Goal: Information Seeking & Learning: Compare options

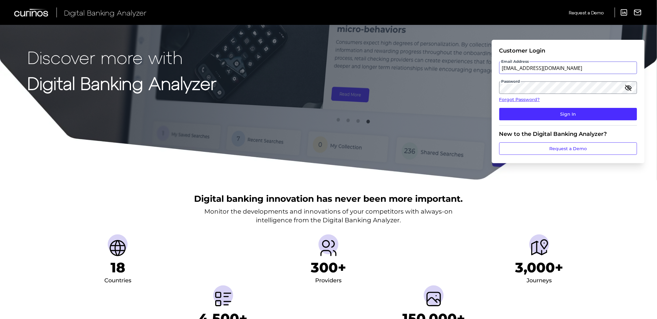
click at [526, 69] on input "vaitheki.tharmaratnam@informa.com" at bounding box center [569, 68] width 138 height 12
type input "vaitheki.tharmaratnam@curinos.com"
click at [500, 108] on button "Sign In" at bounding box center [569, 114] width 138 height 12
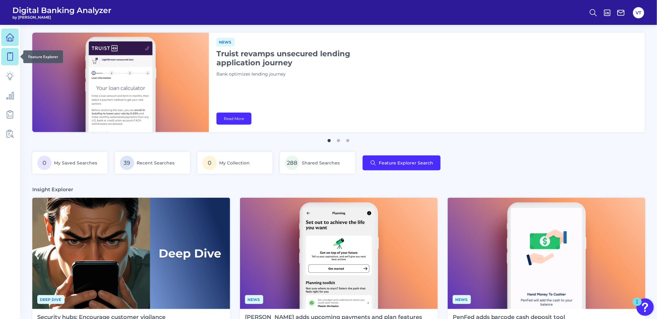
click at [16, 62] on link at bounding box center [9, 56] width 17 height 17
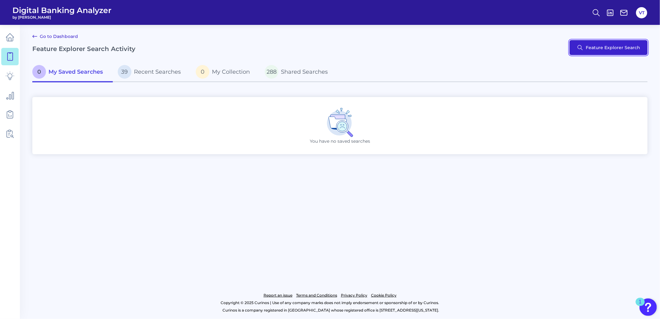
click at [526, 50] on button "Feature Explorer Search" at bounding box center [608, 47] width 78 height 15
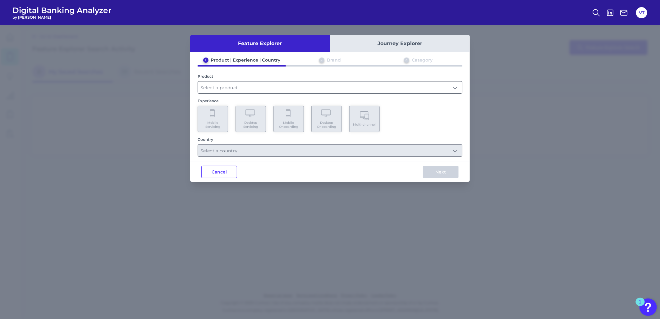
click at [332, 89] on input "text" at bounding box center [330, 87] width 264 height 12
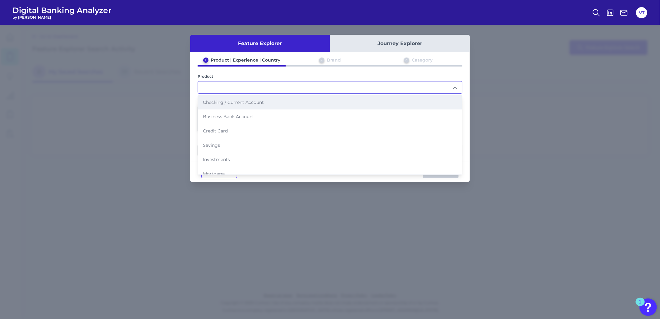
click at [247, 107] on li "Checking / Current Account" at bounding box center [330, 102] width 264 height 14
type input "Checking / Current Account"
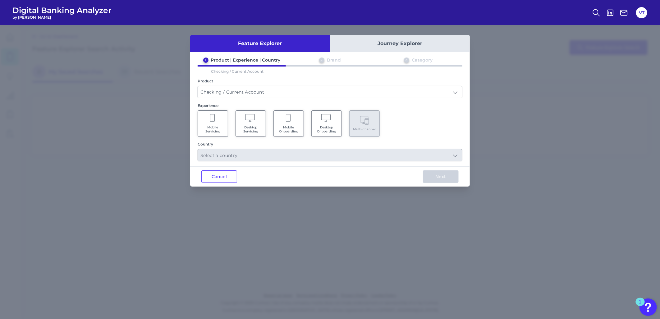
click at [292, 120] on Onboarding "Mobile Onboarding" at bounding box center [288, 123] width 30 height 26
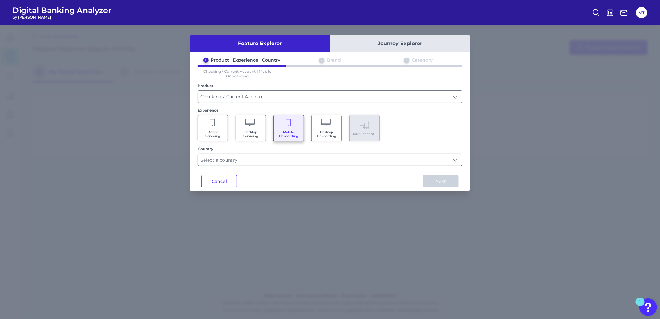
click at [370, 160] on input "text" at bounding box center [330, 160] width 264 height 12
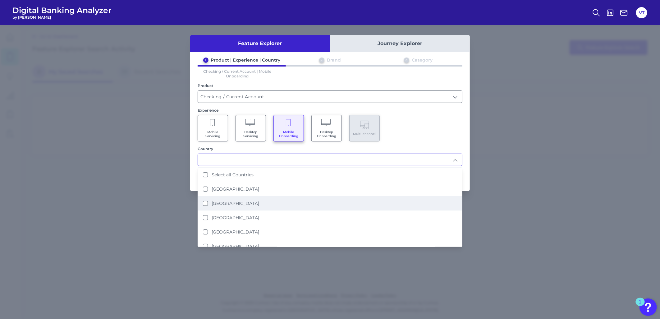
click at [303, 203] on li "United States" at bounding box center [330, 203] width 264 height 14
type input "United States"
click at [427, 139] on div "Mobile Servicing Desktop Servicing Mobile Onboarding Desktop Onboarding Multi-c…" at bounding box center [330, 128] width 265 height 26
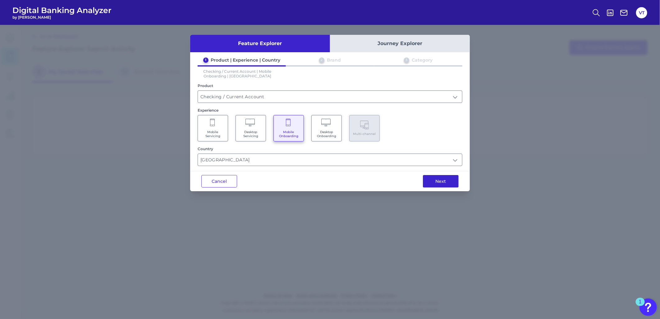
click at [434, 181] on button "Next" at bounding box center [441, 181] width 36 height 12
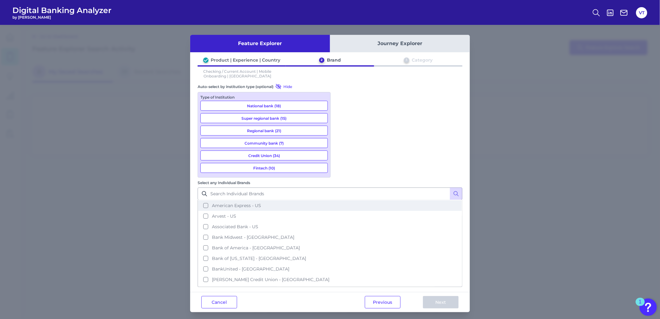
scroll to position [69, 0]
click at [359, 216] on button "Associated Bank - US" at bounding box center [329, 221] width 263 height 11
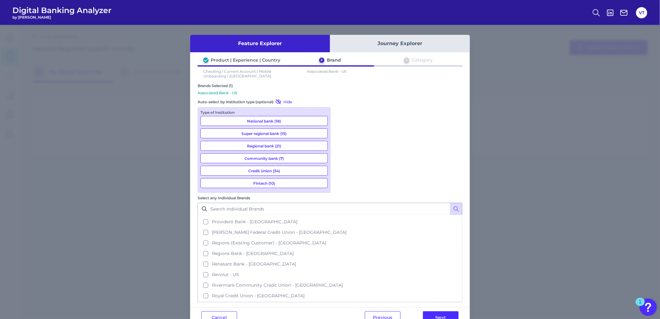
scroll to position [690, 0]
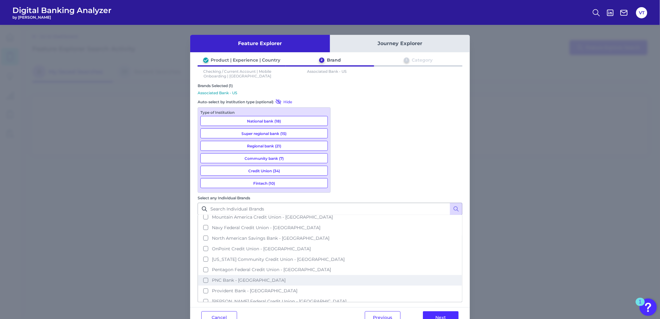
click at [286, 277] on span "PNC Bank - US" at bounding box center [249, 280] width 74 height 6
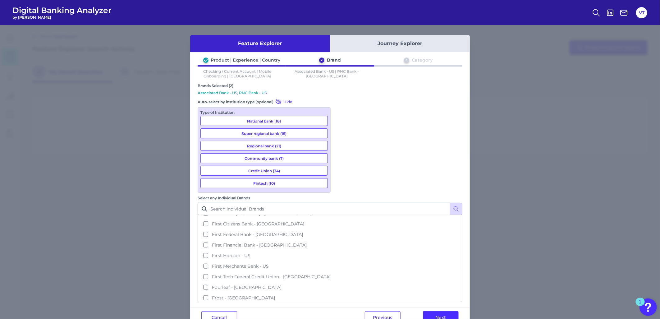
scroll to position [414, 0]
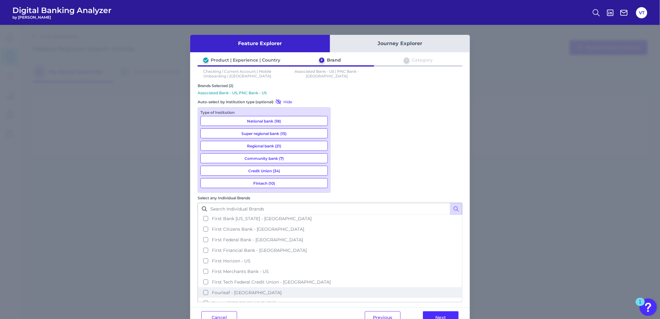
click at [281, 290] on span "Fourleaf - US" at bounding box center [247, 293] width 70 height 6
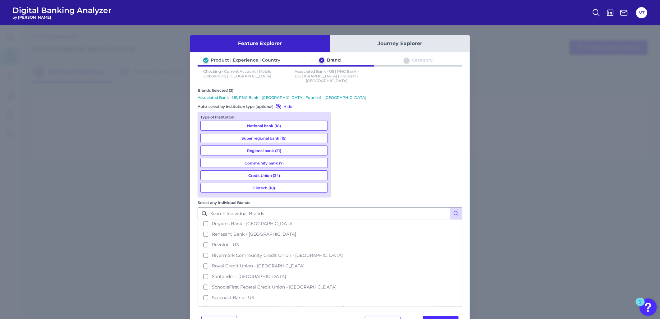
scroll to position [828, 0]
click at [302, 313] on span "South State Bank - US" at bounding box center [257, 316] width 90 height 6
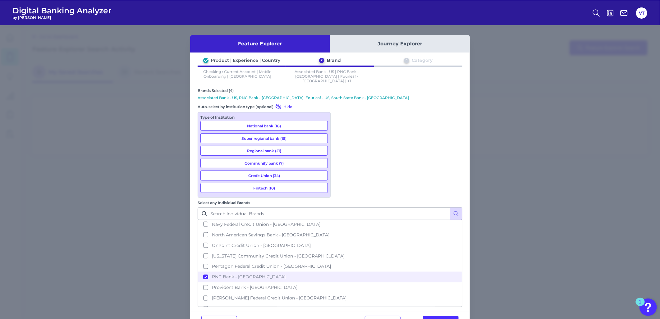
scroll to position [656, 0]
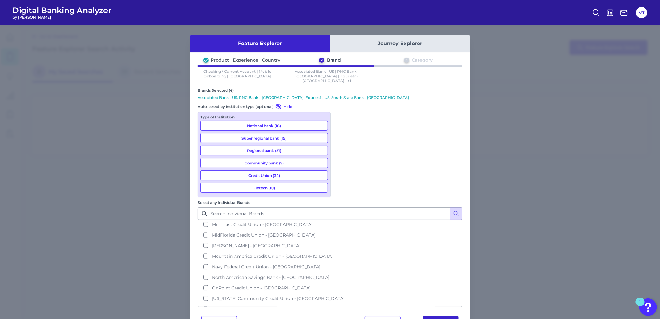
click at [435, 316] on button "Next" at bounding box center [441, 322] width 36 height 12
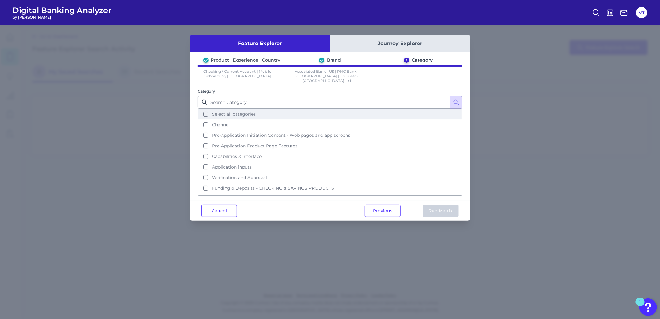
click at [248, 111] on span "Select all categories" at bounding box center [234, 114] width 44 height 6
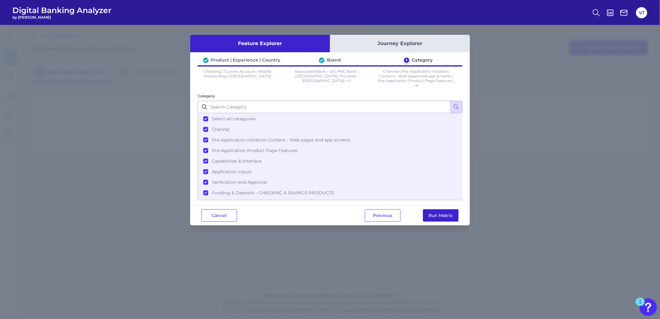
click at [452, 209] on button "Run Matrix" at bounding box center [441, 215] width 36 height 12
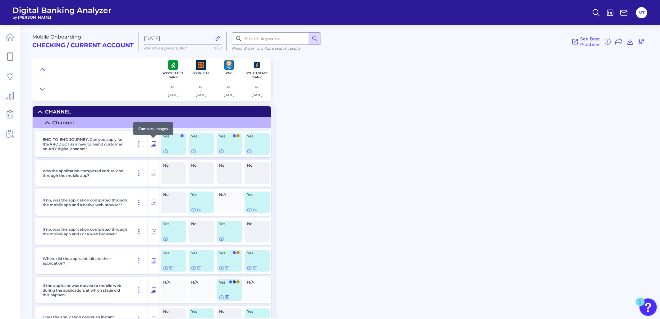
click at [151, 143] on icon at bounding box center [153, 143] width 5 height 5
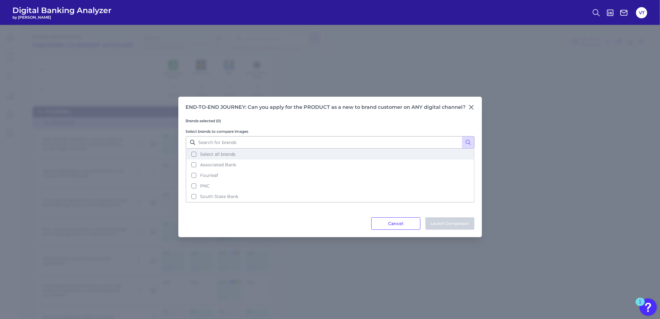
click at [227, 153] on span "Select all brands" at bounding box center [217, 154] width 35 height 6
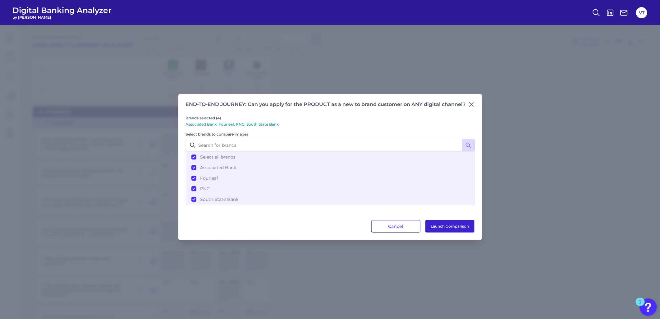
click at [458, 223] on button "Launch Comparison" at bounding box center [449, 226] width 49 height 12
